Goal: Task Accomplishment & Management: Manage account settings

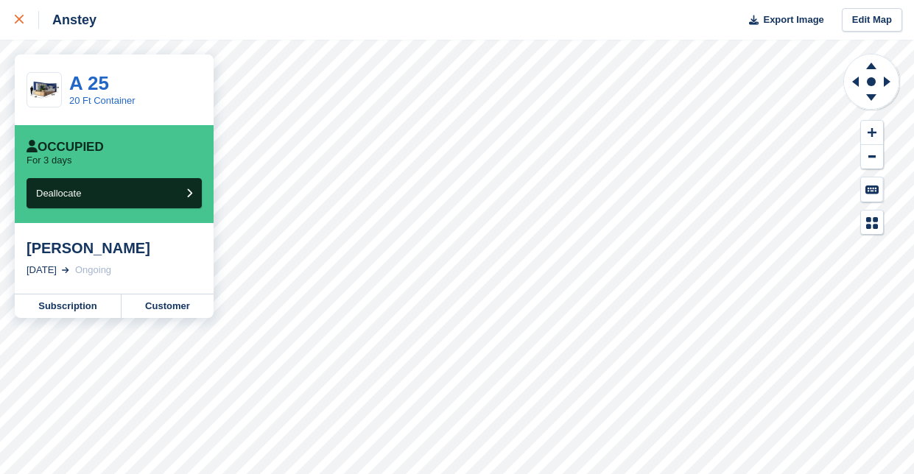
click at [21, 21] on icon at bounding box center [19, 19] width 9 height 9
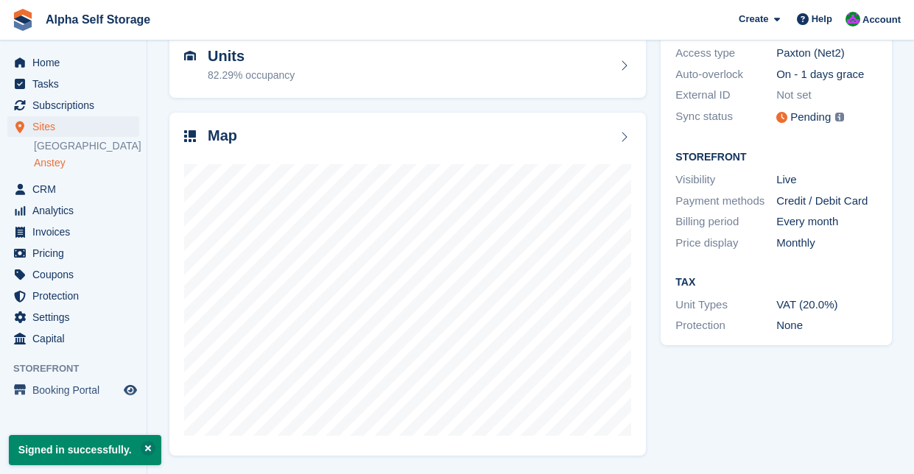
scroll to position [153, 0]
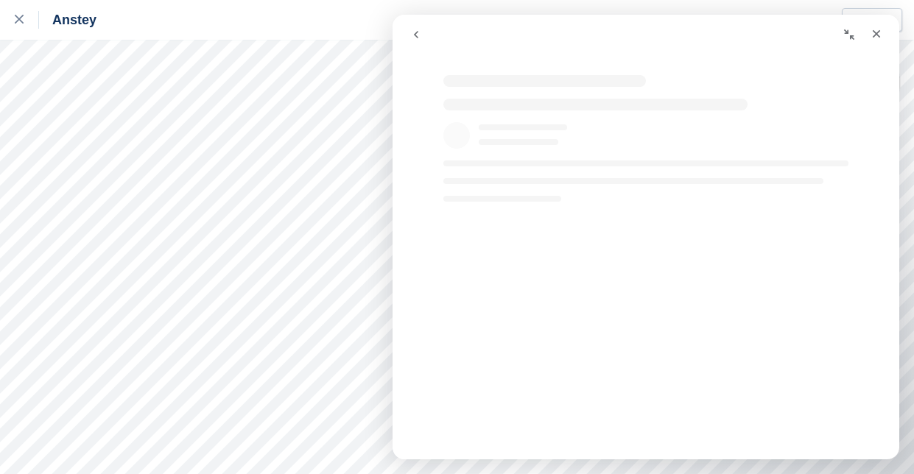
click at [551, 85] on div "Intercom messenger" at bounding box center [646, 130] width 507 height 141
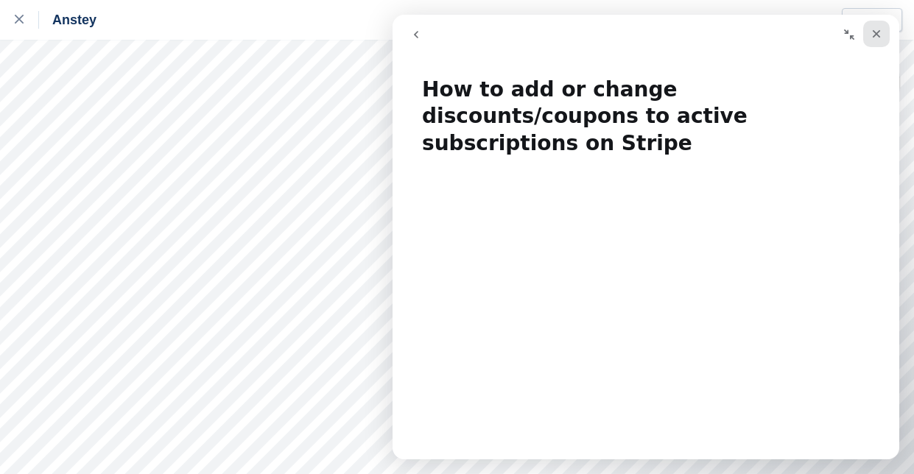
click at [873, 39] on icon "Close" at bounding box center [877, 34] width 12 height 12
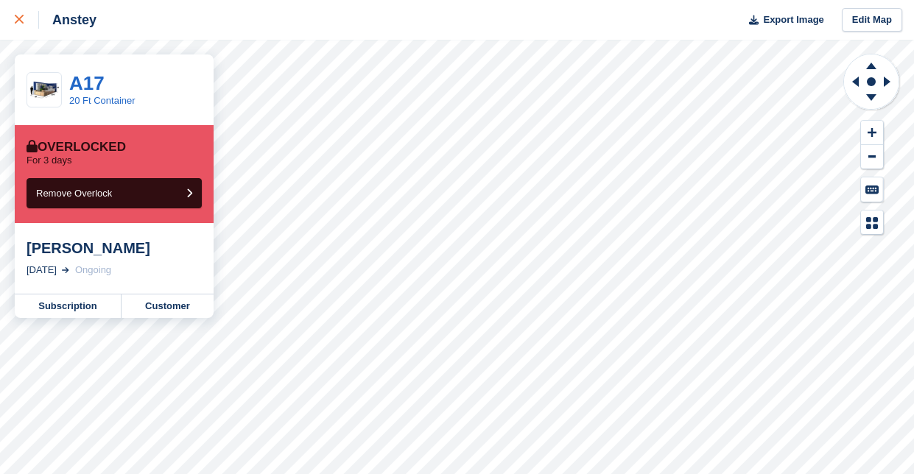
click at [26, 26] on div at bounding box center [27, 20] width 24 height 18
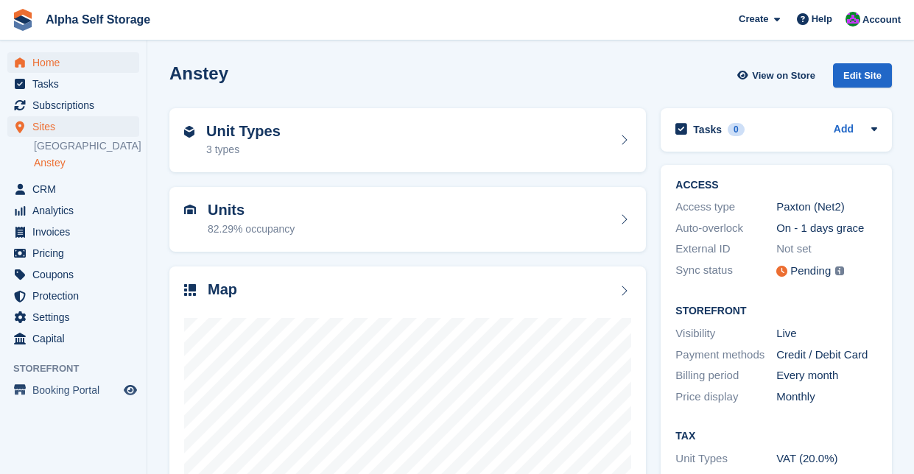
click at [77, 69] on span "Home" at bounding box center [76, 62] width 88 height 21
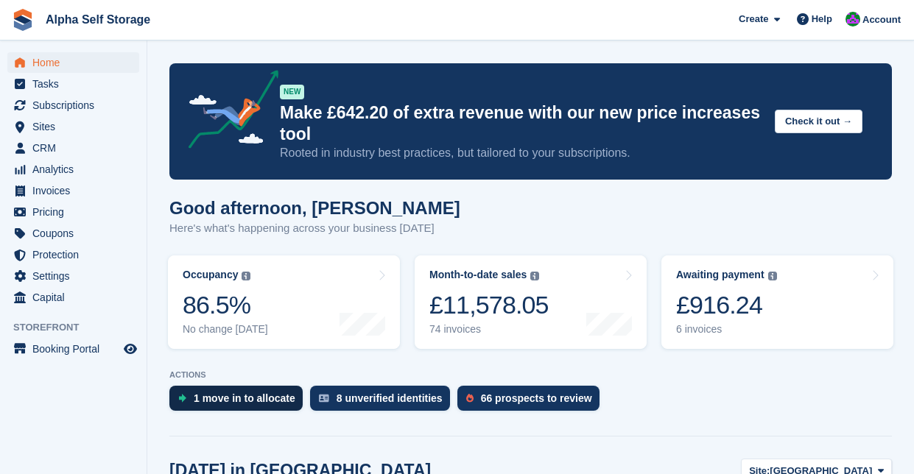
click at [276, 398] on div "1 move in to allocate" at bounding box center [245, 399] width 102 height 12
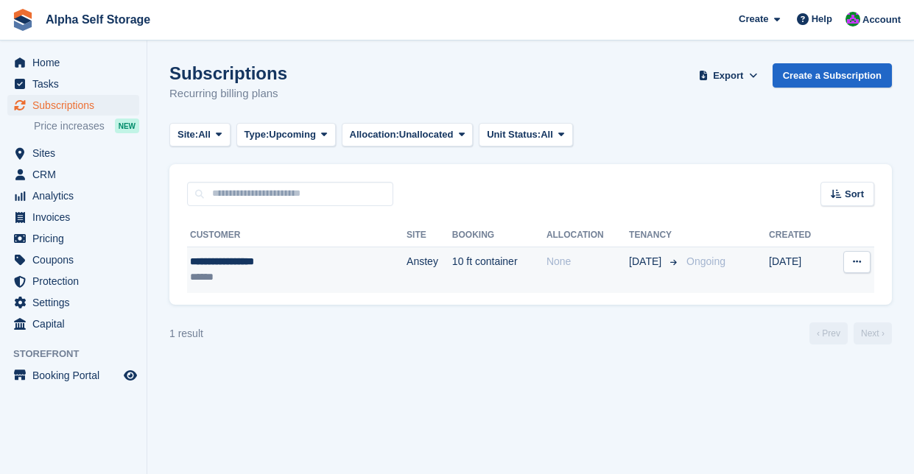
click at [289, 275] on div "******" at bounding box center [265, 277] width 150 height 15
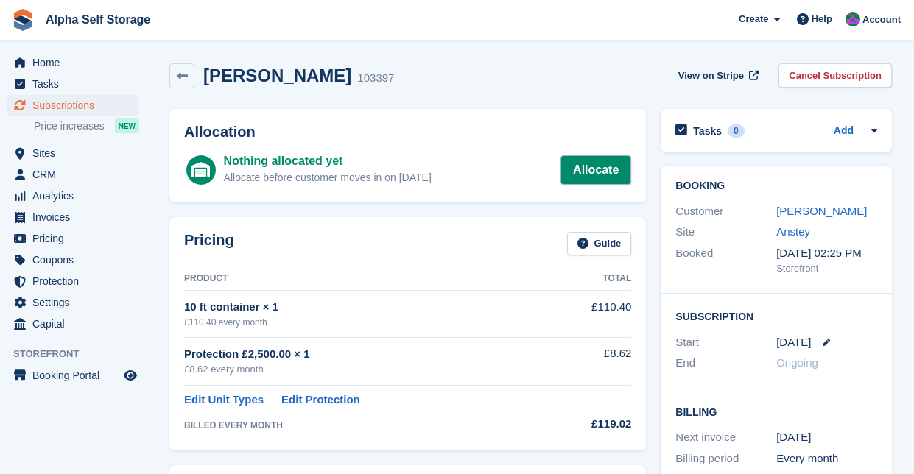
click at [583, 176] on link "Allocate" at bounding box center [595, 169] width 71 height 29
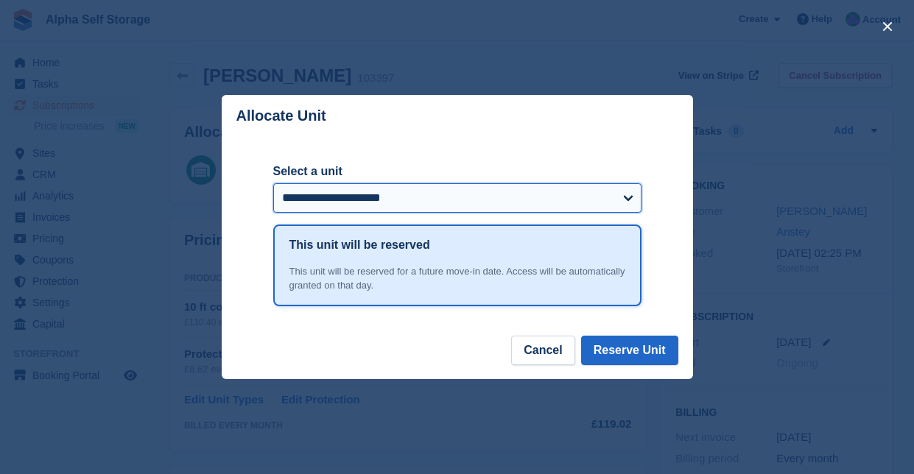
select select "******"
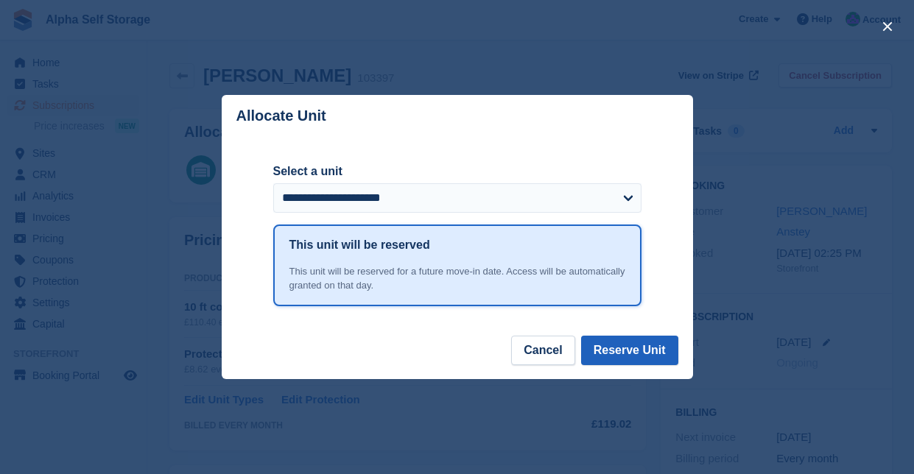
click at [670, 358] on button "Reserve Unit" at bounding box center [629, 350] width 97 height 29
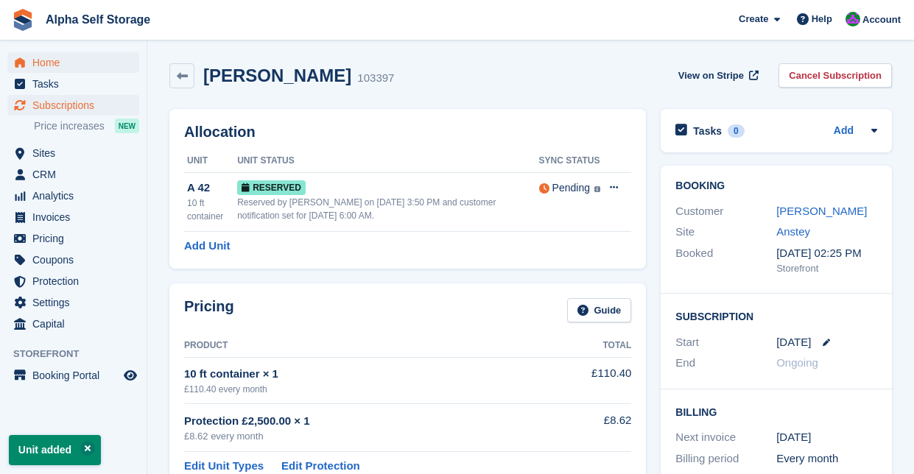
click at [49, 60] on span "Home" at bounding box center [76, 62] width 88 height 21
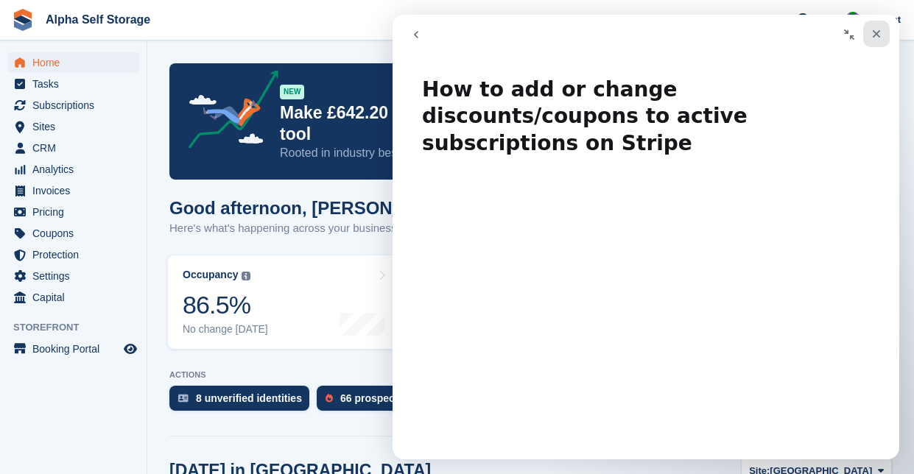
click at [885, 27] on div "Close" at bounding box center [876, 34] width 27 height 27
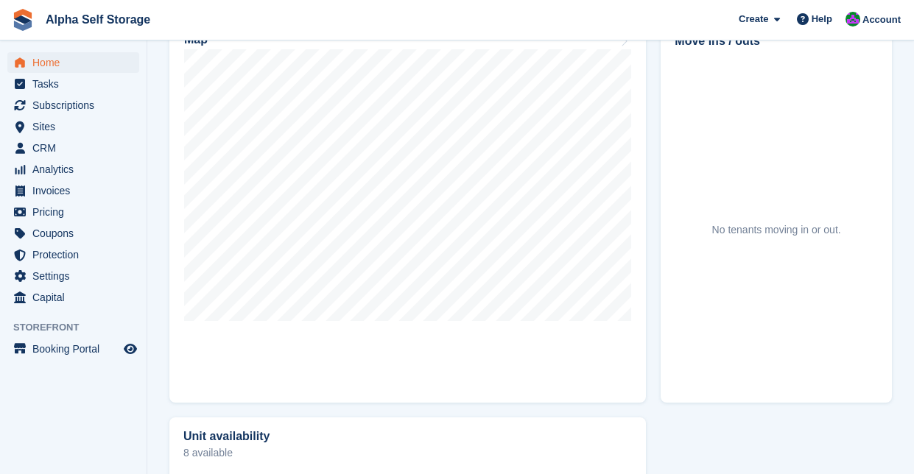
scroll to position [487, 0]
